Goal: Communication & Community: Participate in discussion

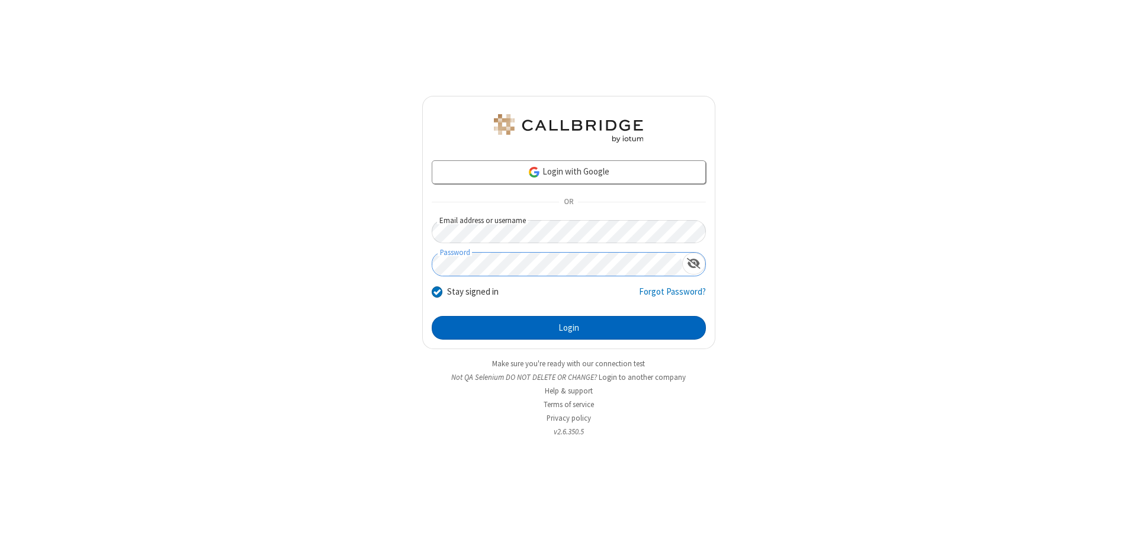
click at [568, 328] on button "Login" at bounding box center [569, 328] width 274 height 24
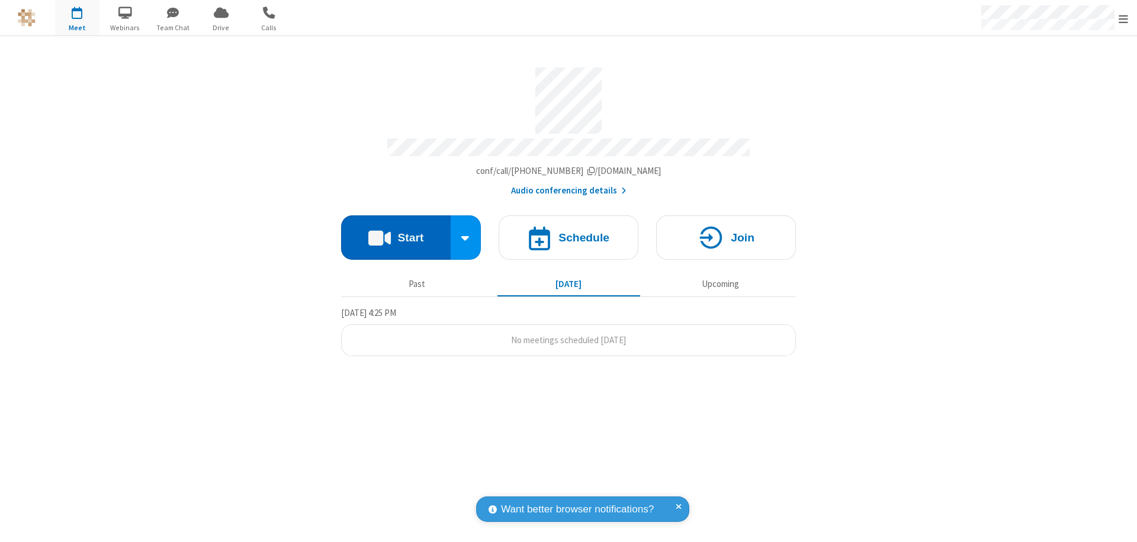
click at [395, 232] on button "Start" at bounding box center [396, 237] width 110 height 44
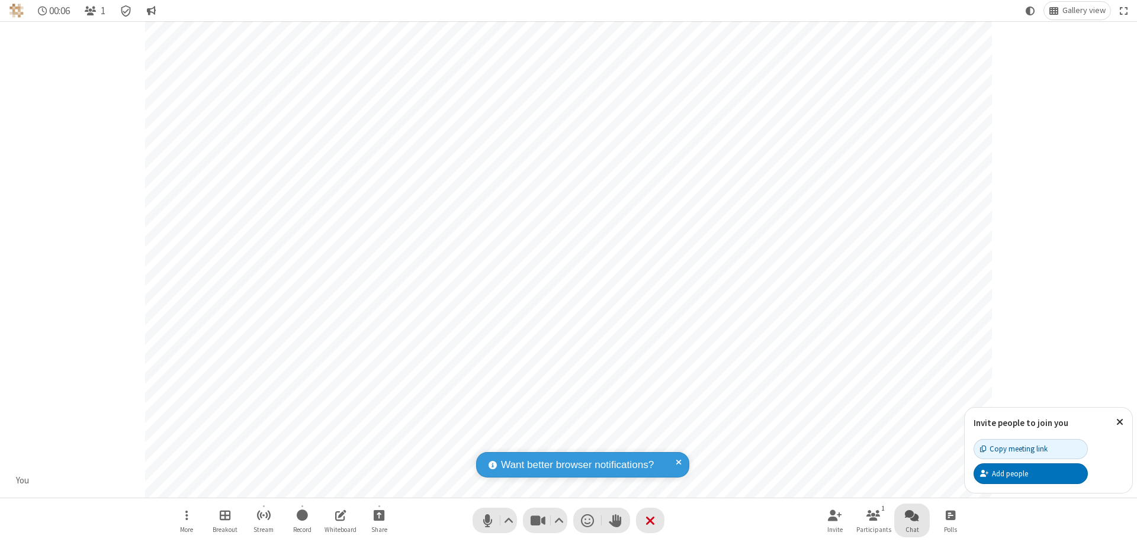
click at [912, 515] on span "Open chat" at bounding box center [912, 515] width 14 height 15
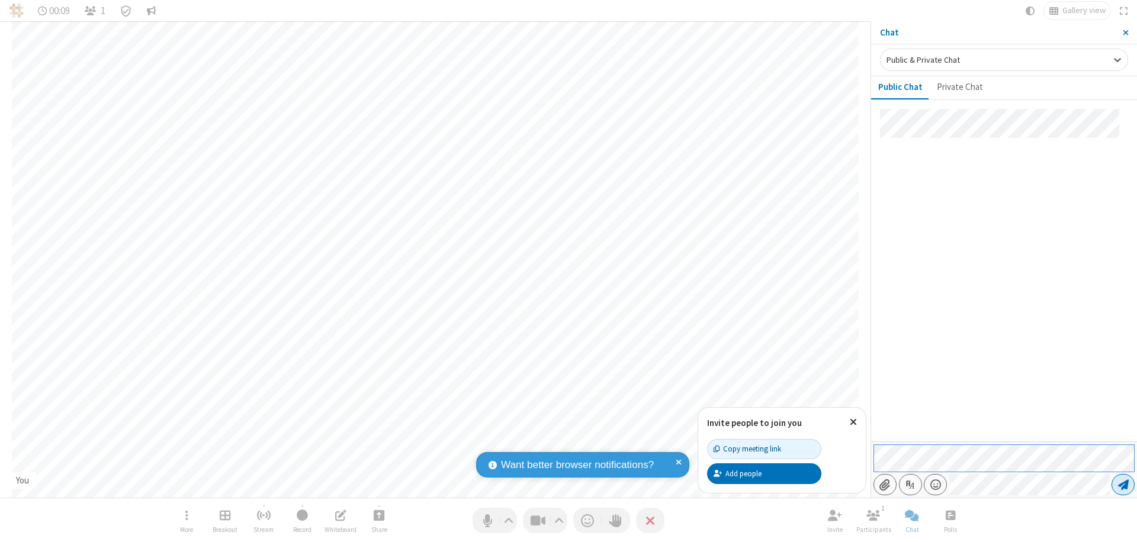
click at [1122, 485] on span "Send message" at bounding box center [1123, 485] width 11 height 12
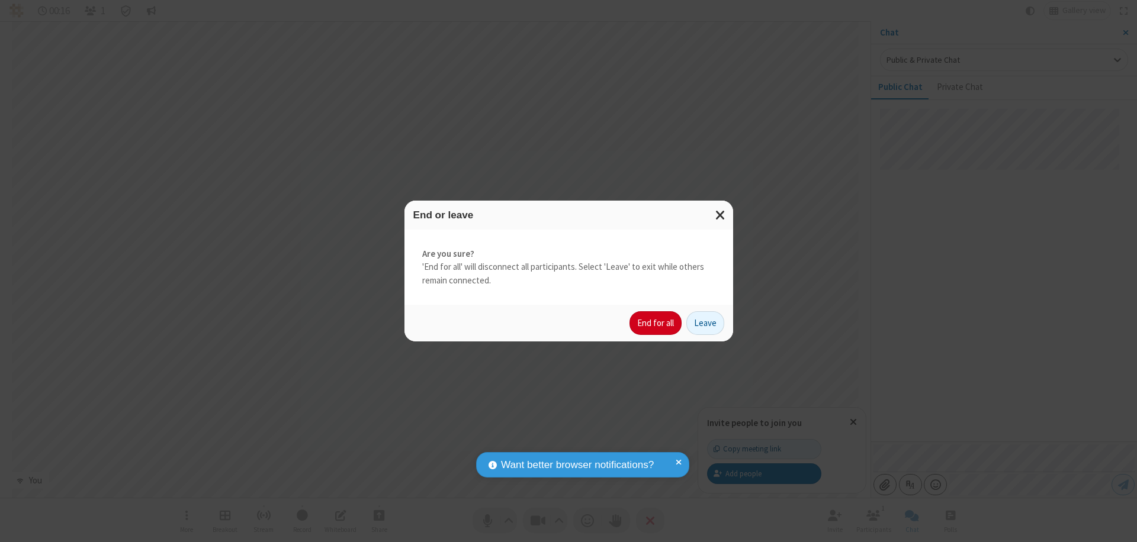
click at [656, 323] on button "End for all" at bounding box center [655, 323] width 52 height 24
